Goal: Transaction & Acquisition: Purchase product/service

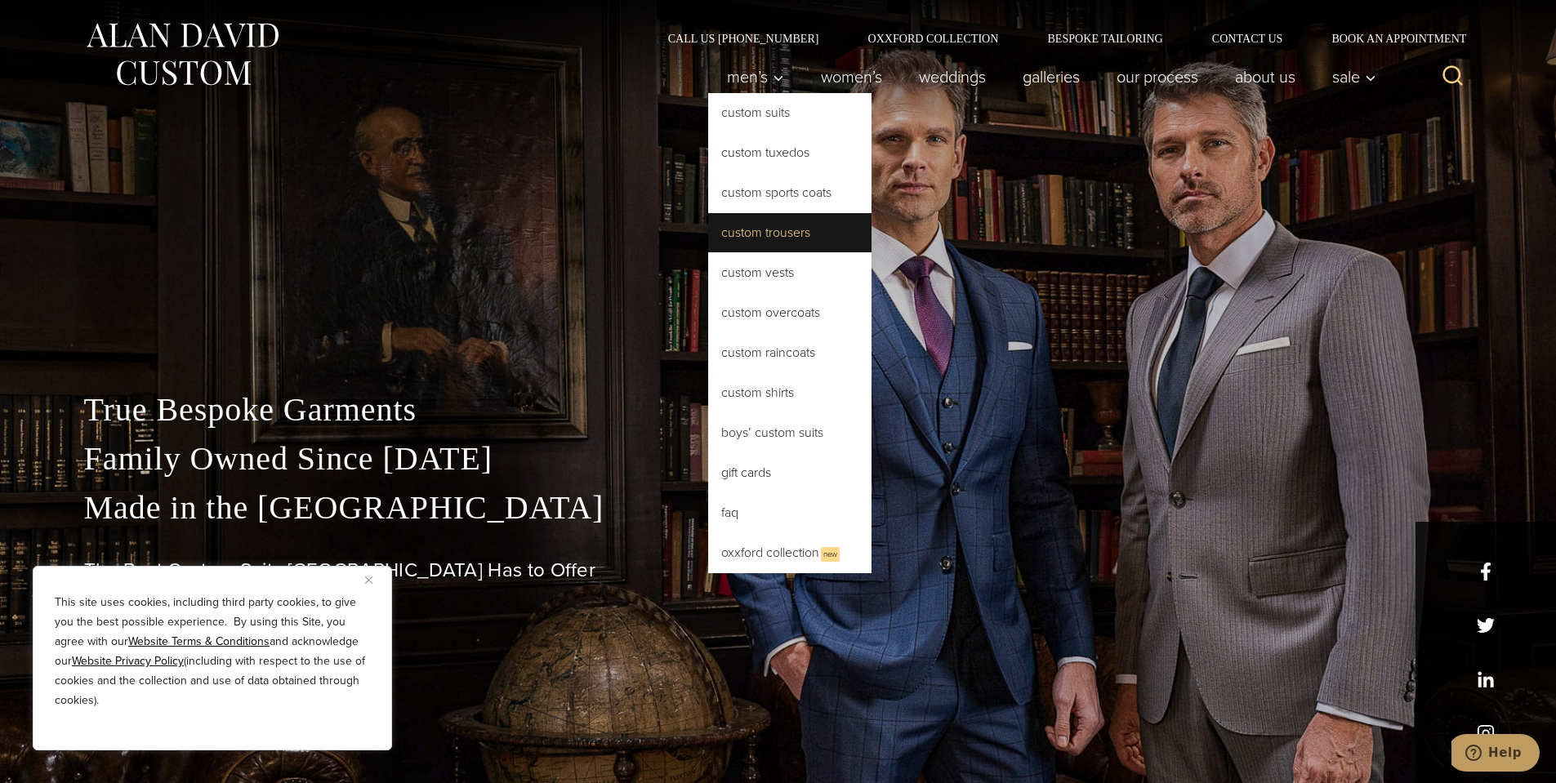
click at [773, 225] on link "Custom Trousers" at bounding box center [789, 232] width 163 height 39
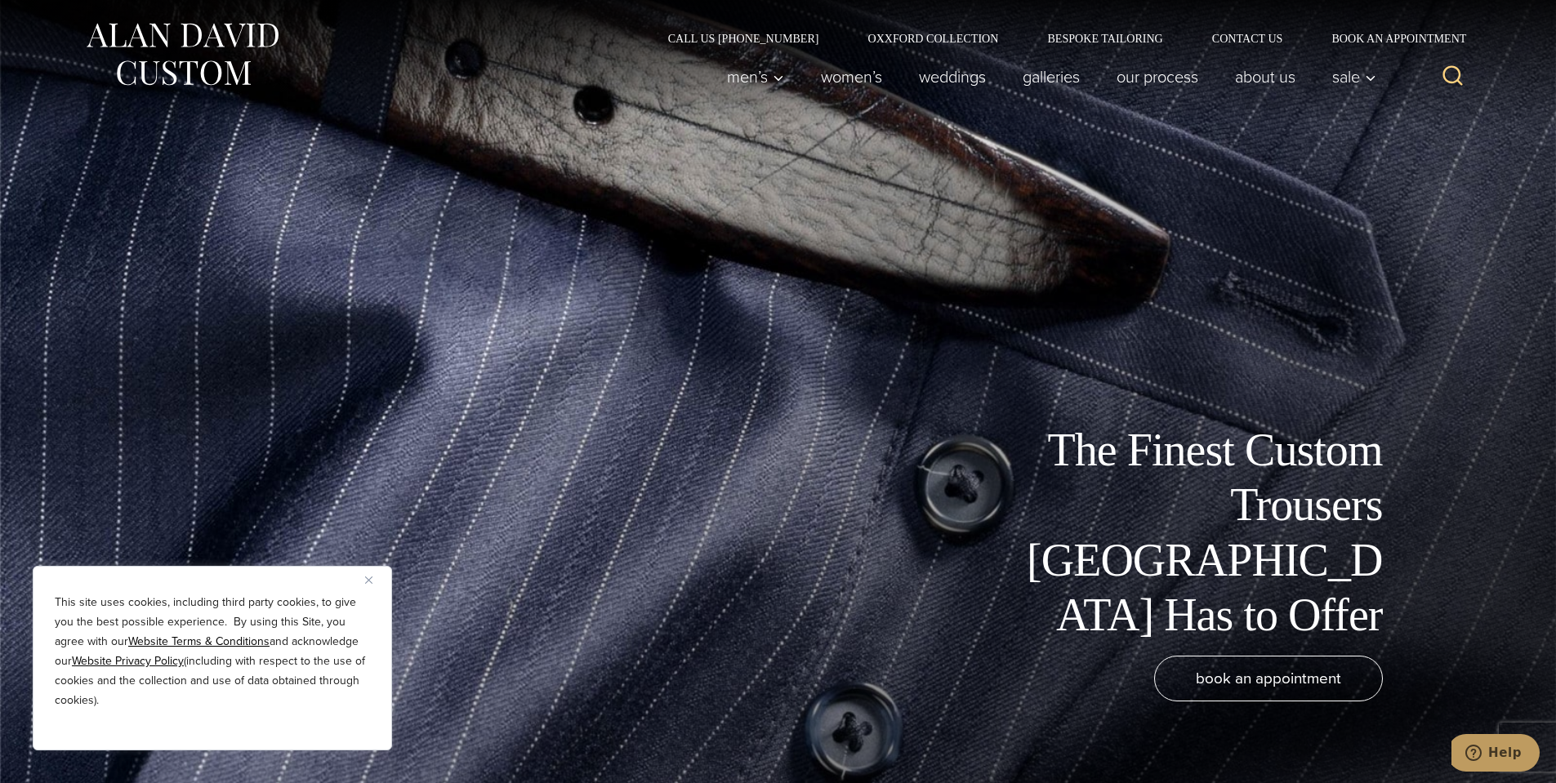
click at [370, 579] on img "Close" at bounding box center [368, 580] width 7 height 7
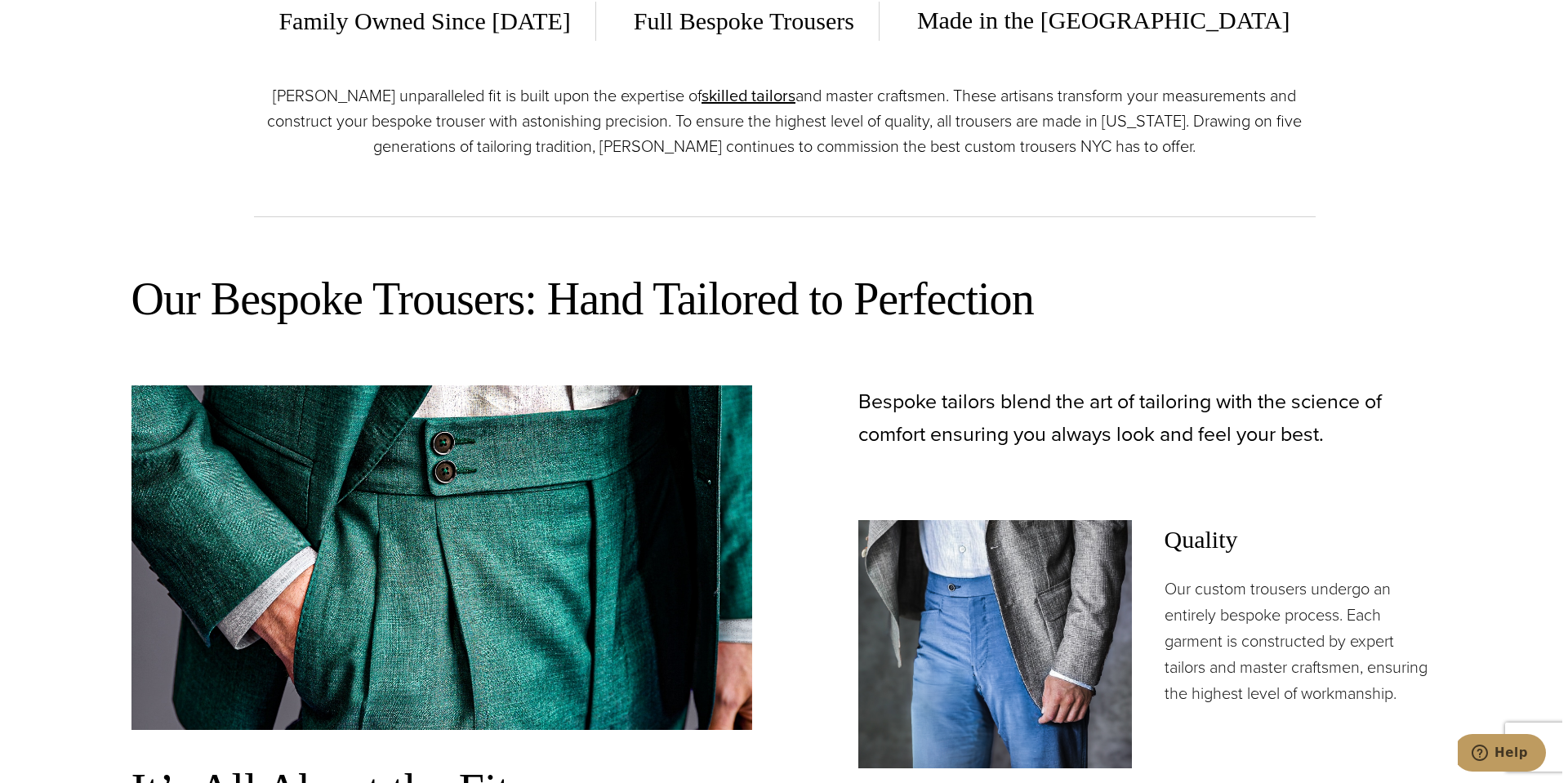
scroll to position [817, 0]
